Goal: Find contact information: Find contact information

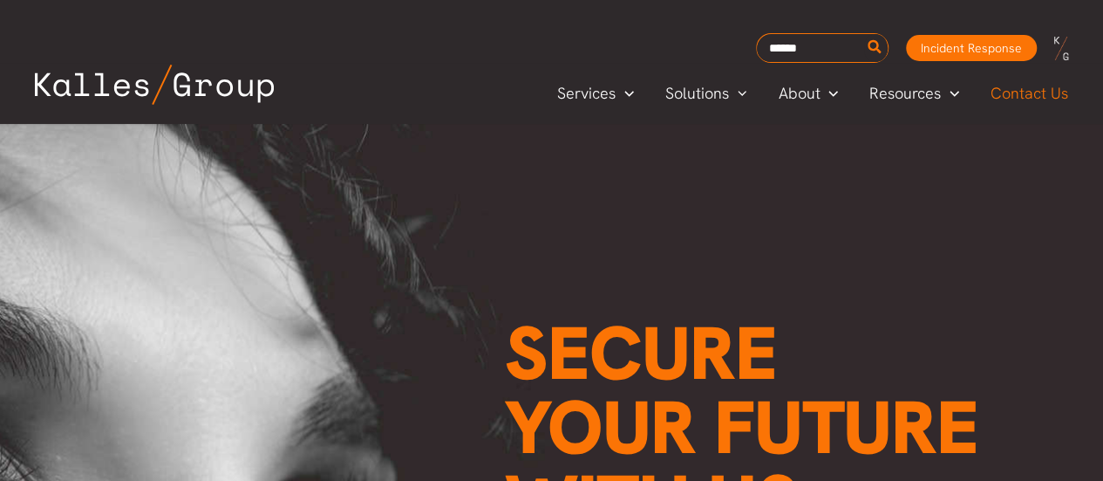
click at [1021, 93] on span "Contact Us" at bounding box center [1030, 93] width 78 height 26
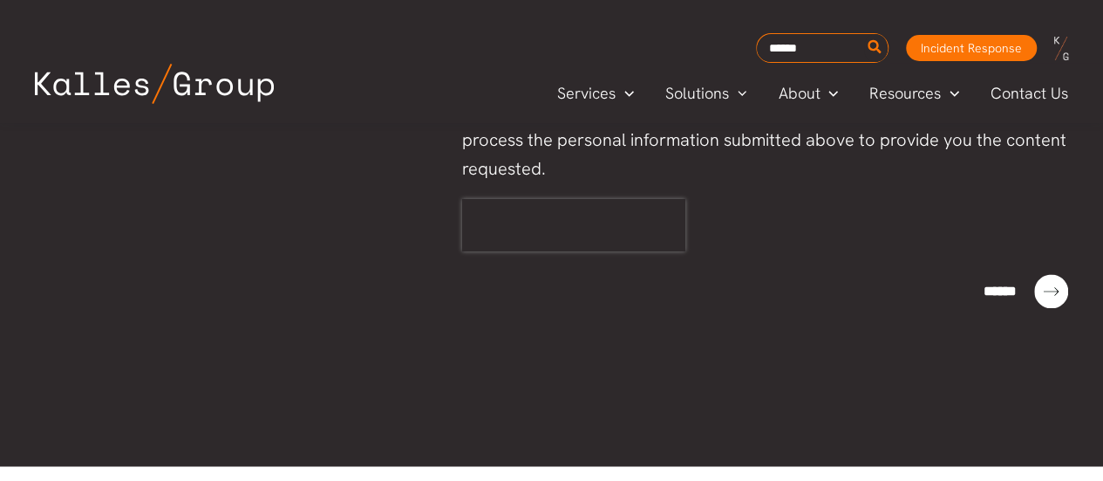
scroll to position [1483, 0]
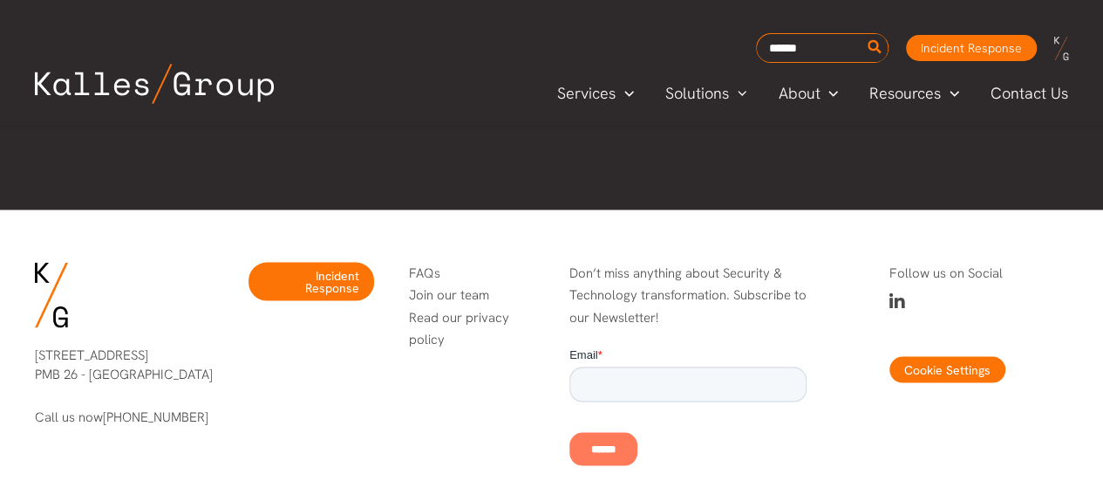
click at [87, 344] on p "4616 25th Ave NE PMB 26 - Seattle, WA 98105" at bounding box center [124, 363] width 179 height 39
copy p "[STREET_ADDRESS]"
click at [61, 344] on p "4616 25th Ave NE PMB 26 - Seattle, WA 98105" at bounding box center [124, 363] width 179 height 39
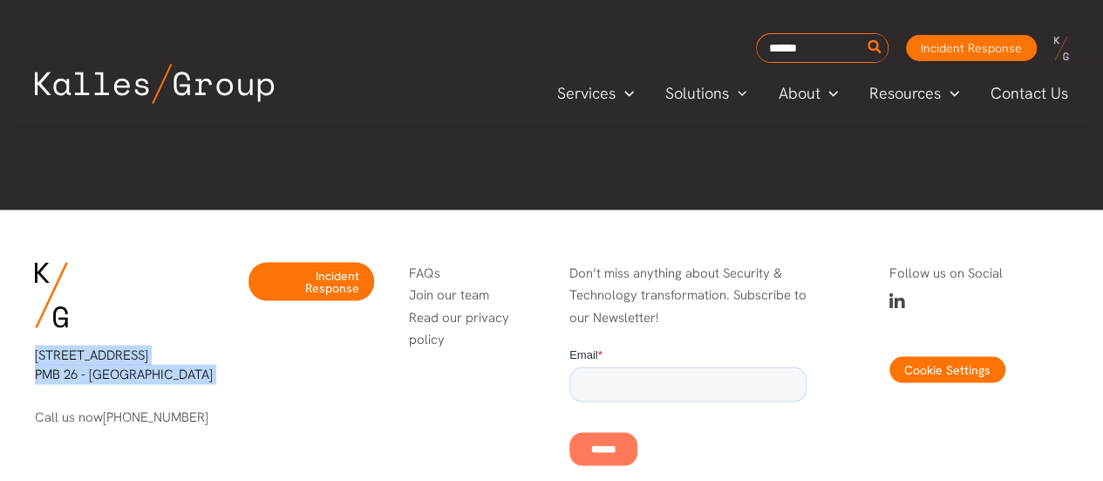
copy div "4616 25th Ave NE PMB 26 - Seattle, WA 98105"
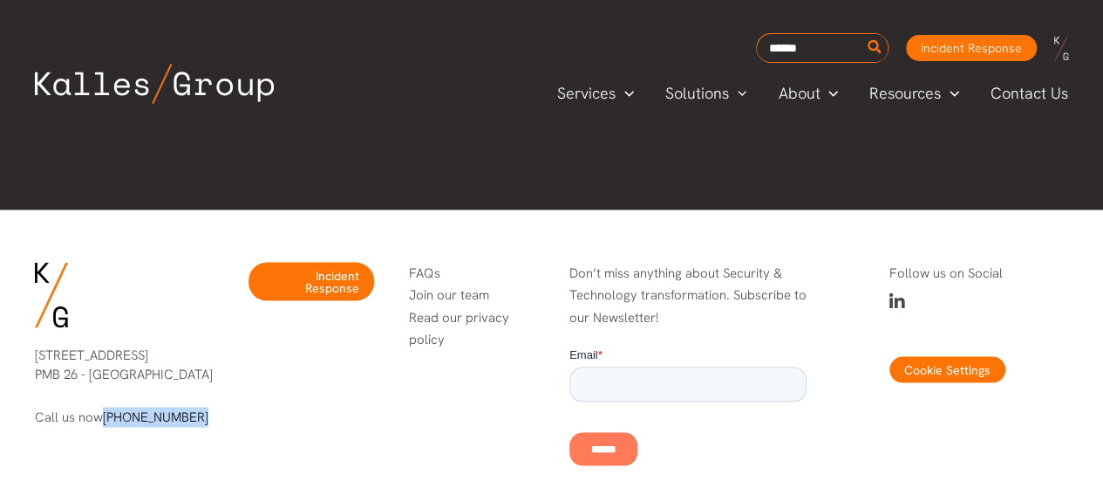
drag, startPoint x: 202, startPoint y: 378, endPoint x: 104, endPoint y: 387, distance: 99.0
click at [104, 406] on p "Call us now (206) 395-9925" at bounding box center [124, 416] width 179 height 20
copy link "[PHONE_NUMBER]"
